Goal: Task Accomplishment & Management: Manage account settings

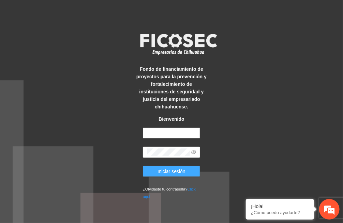
type input "**********"
click at [183, 167] on span "Iniciar sesión" at bounding box center [172, 171] width 28 height 8
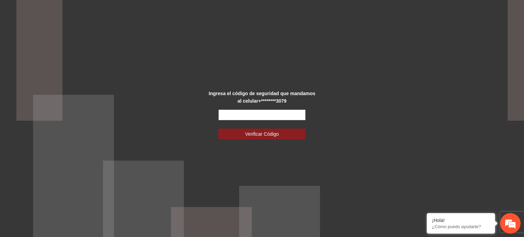
click at [288, 114] on input "text" at bounding box center [261, 115] width 87 height 11
type input "******"
click at [218, 129] on button "Verificar Código" at bounding box center [261, 134] width 87 height 11
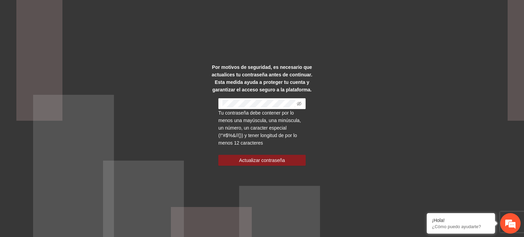
drag, startPoint x: 340, startPoint y: 188, endPoint x: 354, endPoint y: 181, distance: 16.2
click at [341, 186] on div "Por motivos de seguridad, es necesario que actualices tu contraseña antes de co…" at bounding box center [262, 118] width 524 height 237
click at [343, 120] on div "Por motivos de seguridad, es necesario que actualices tu contraseña antes de co…" at bounding box center [262, 118] width 524 height 237
click at [343, 131] on div "Por motivos de seguridad, es necesario que actualices tu contraseña antes de co…" at bounding box center [262, 118] width 524 height 237
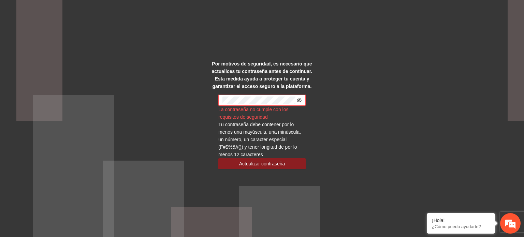
click at [301, 99] on icon "eye-invisible" at bounding box center [299, 100] width 5 height 5
click at [343, 114] on div "Por motivos de seguridad, es necesario que actualices tu contraseña antes de co…" at bounding box center [262, 118] width 524 height 237
click at [268, 116] on div "La contraseña no cumple con los requisitos de seguridad" at bounding box center [261, 113] width 87 height 15
click at [247, 114] on div "La contraseña no cumple con los requisitos de seguridad" at bounding box center [261, 113] width 87 height 15
click at [270, 162] on span "Actualizar contraseña" at bounding box center [262, 164] width 46 height 8
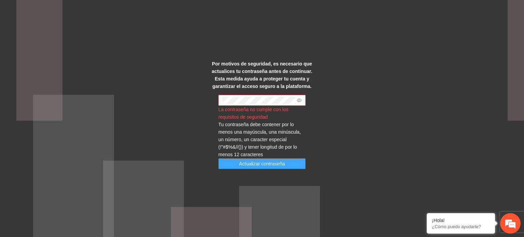
click at [267, 165] on span "Actualizar contraseña" at bounding box center [262, 164] width 46 height 8
click at [266, 165] on span "Actualizar contraseña" at bounding box center [262, 164] width 46 height 8
click at [268, 164] on span "Actualizar contraseña" at bounding box center [262, 164] width 46 height 8
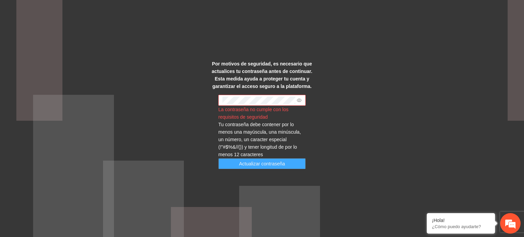
click at [267, 164] on span "Actualizar contraseña" at bounding box center [262, 164] width 46 height 8
click at [265, 164] on span "Actualizar contraseña" at bounding box center [262, 164] width 46 height 8
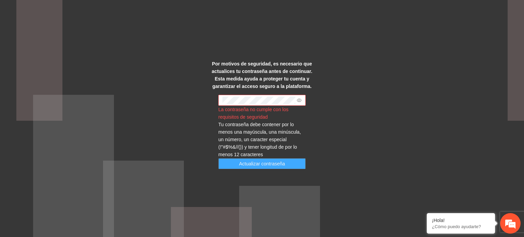
click at [266, 164] on span "Actualizar contraseña" at bounding box center [262, 164] width 46 height 8
click at [268, 164] on span "Actualizar contraseña" at bounding box center [262, 164] width 46 height 8
click at [265, 164] on span "Actualizar contraseña" at bounding box center [262, 164] width 46 height 8
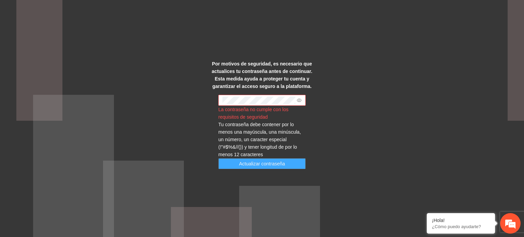
click at [264, 163] on span "Actualizar contraseña" at bounding box center [262, 164] width 46 height 8
click at [242, 163] on span "Actualizar contraseña" at bounding box center [262, 164] width 46 height 8
click at [270, 166] on span "Actualizar contraseña" at bounding box center [262, 164] width 46 height 8
click at [273, 161] on span "Actualizar contraseña" at bounding box center [262, 164] width 46 height 8
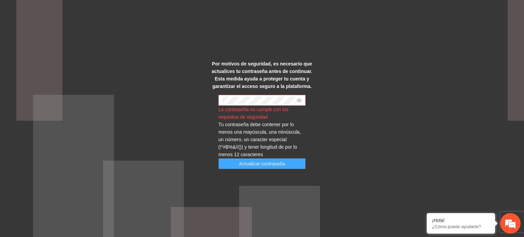
click at [273, 165] on span "Actualizar contraseña" at bounding box center [262, 164] width 46 height 8
